Goal: Task Accomplishment & Management: Use online tool/utility

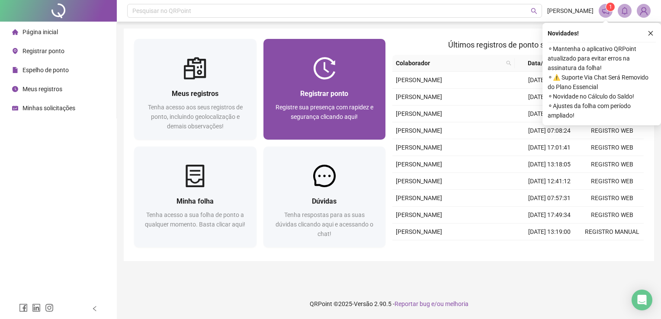
click at [303, 72] on div at bounding box center [325, 68] width 122 height 23
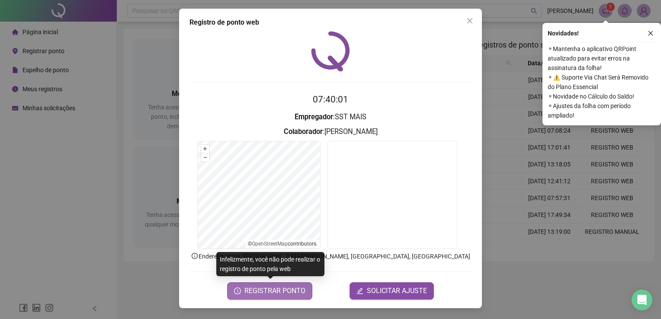
click at [280, 293] on span "REGISTRAR PONTO" at bounding box center [275, 291] width 61 height 10
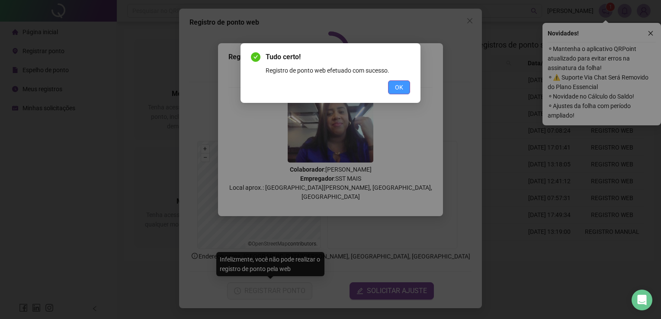
click at [404, 88] on button "OK" at bounding box center [399, 87] width 22 height 14
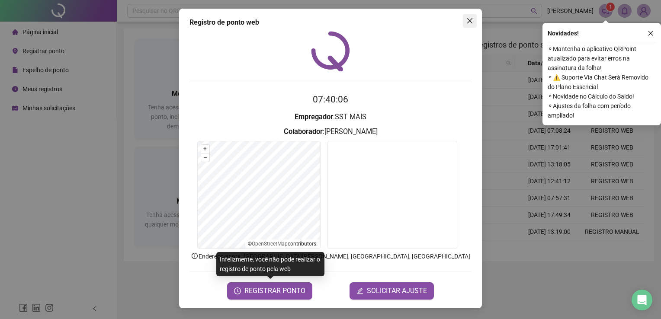
click at [469, 22] on icon "close" at bounding box center [469, 20] width 5 height 5
